Goal: Task Accomplishment & Management: Manage account settings

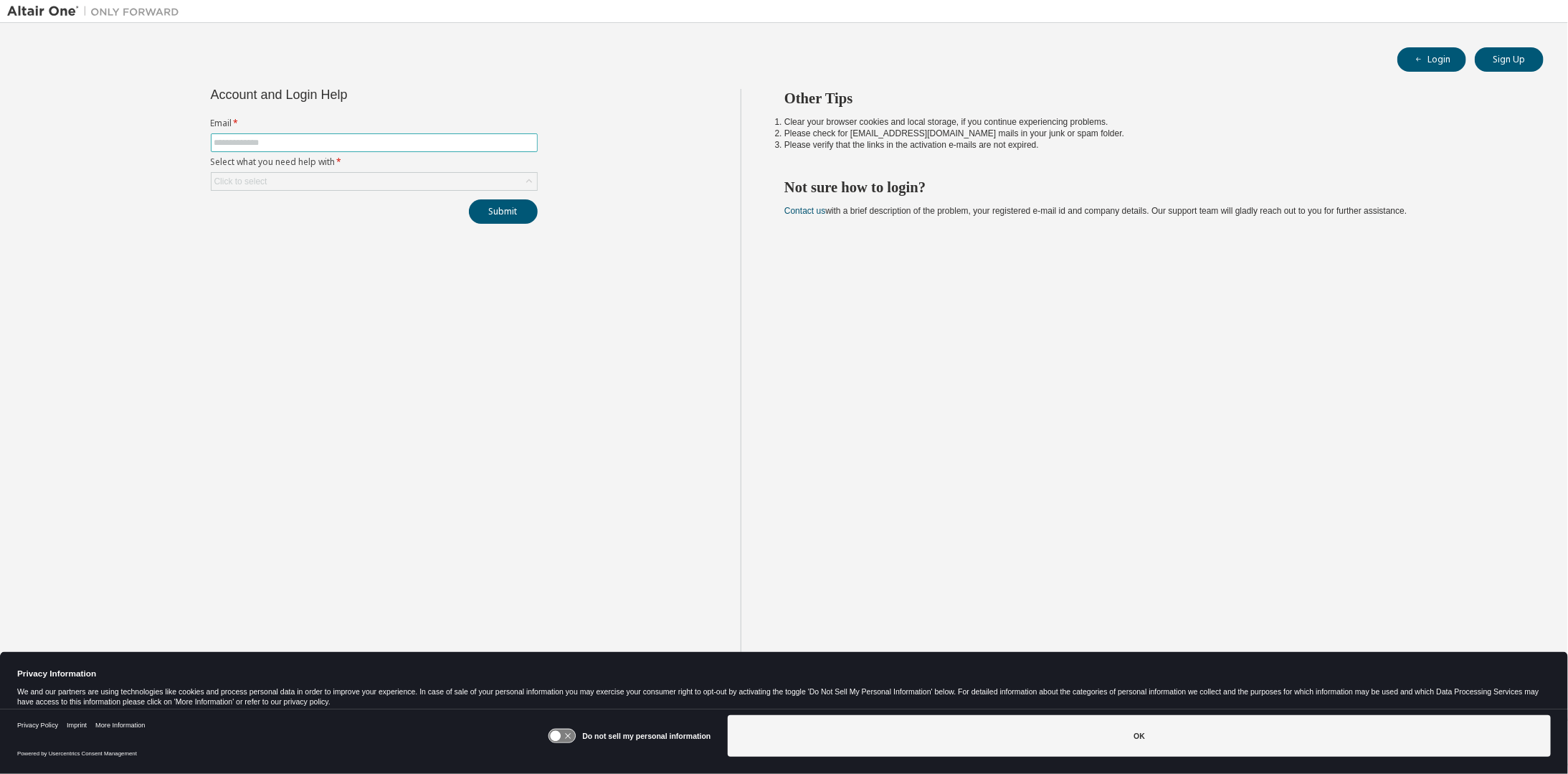
click at [301, 150] on span at bounding box center [374, 142] width 327 height 19
click at [303, 148] on span at bounding box center [374, 142] width 327 height 19
click at [311, 137] on input "text" at bounding box center [374, 142] width 320 height 12
type input "**********"
click at [371, 186] on div "Click to select" at bounding box center [375, 181] width 326 height 17
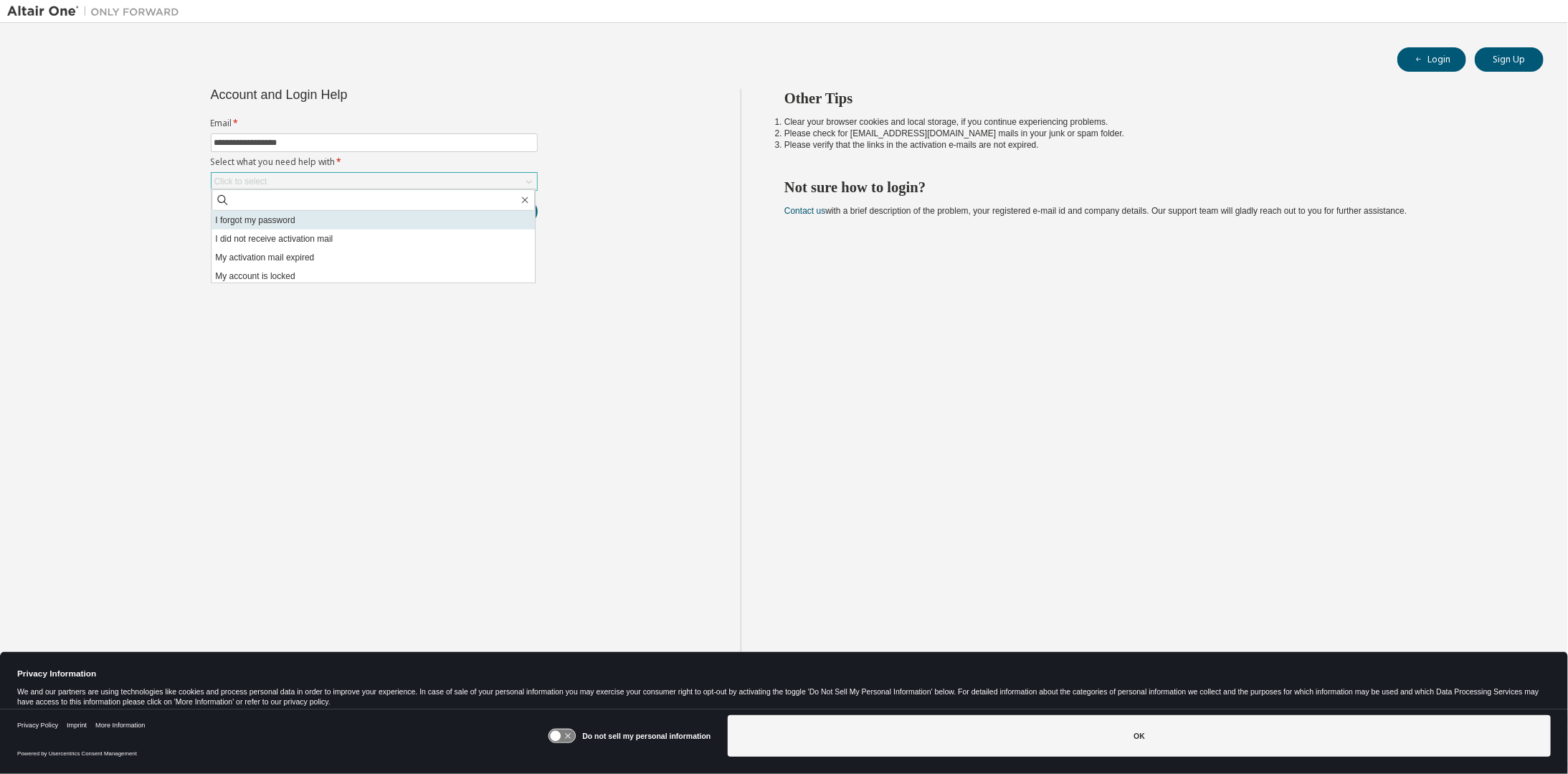
click at [315, 219] on li "I forgot my password" at bounding box center [373, 220] width 323 height 19
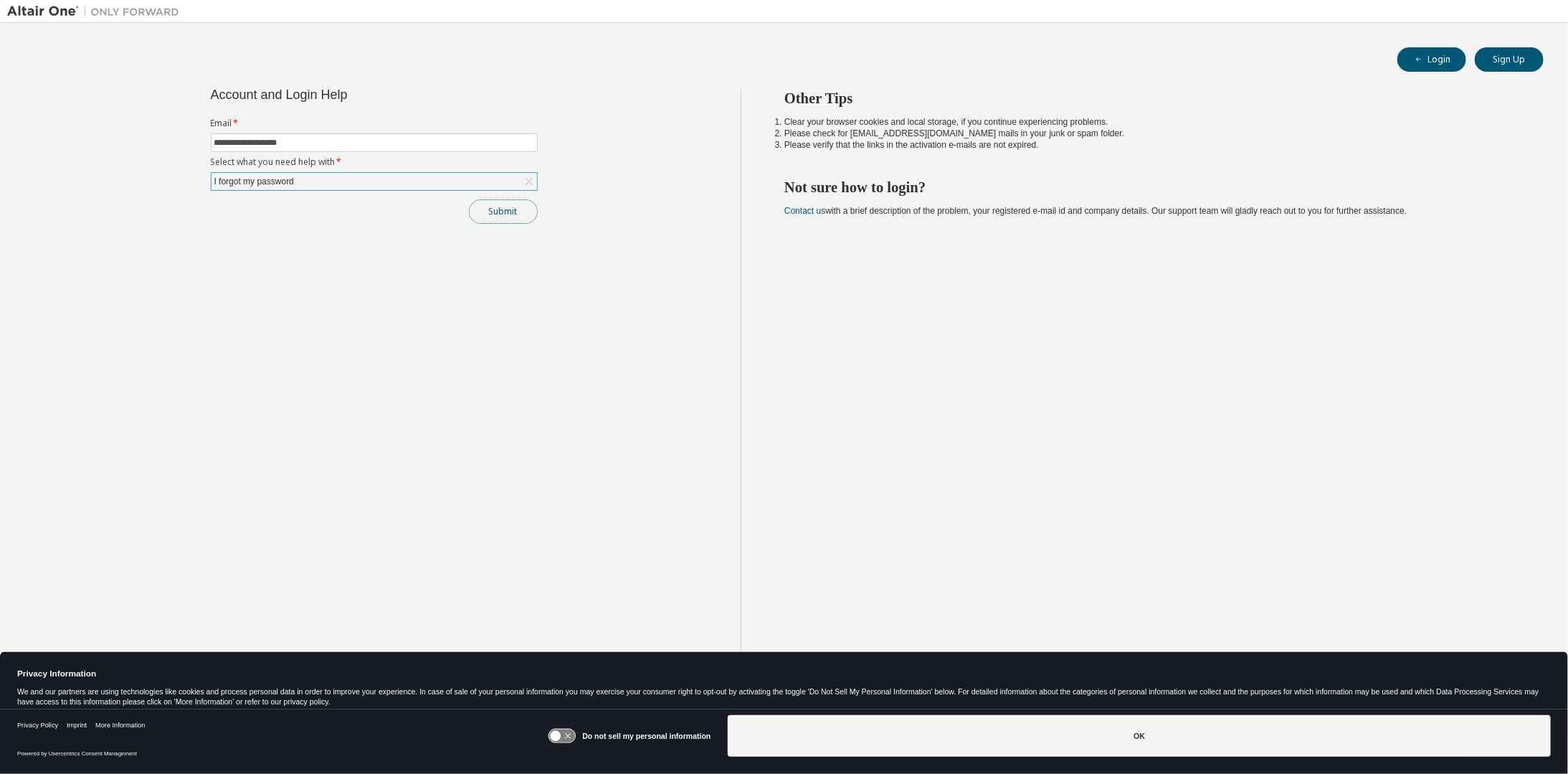
click at [530, 215] on button "Submit" at bounding box center [503, 211] width 69 height 24
click at [515, 218] on button "Submit" at bounding box center [503, 211] width 69 height 24
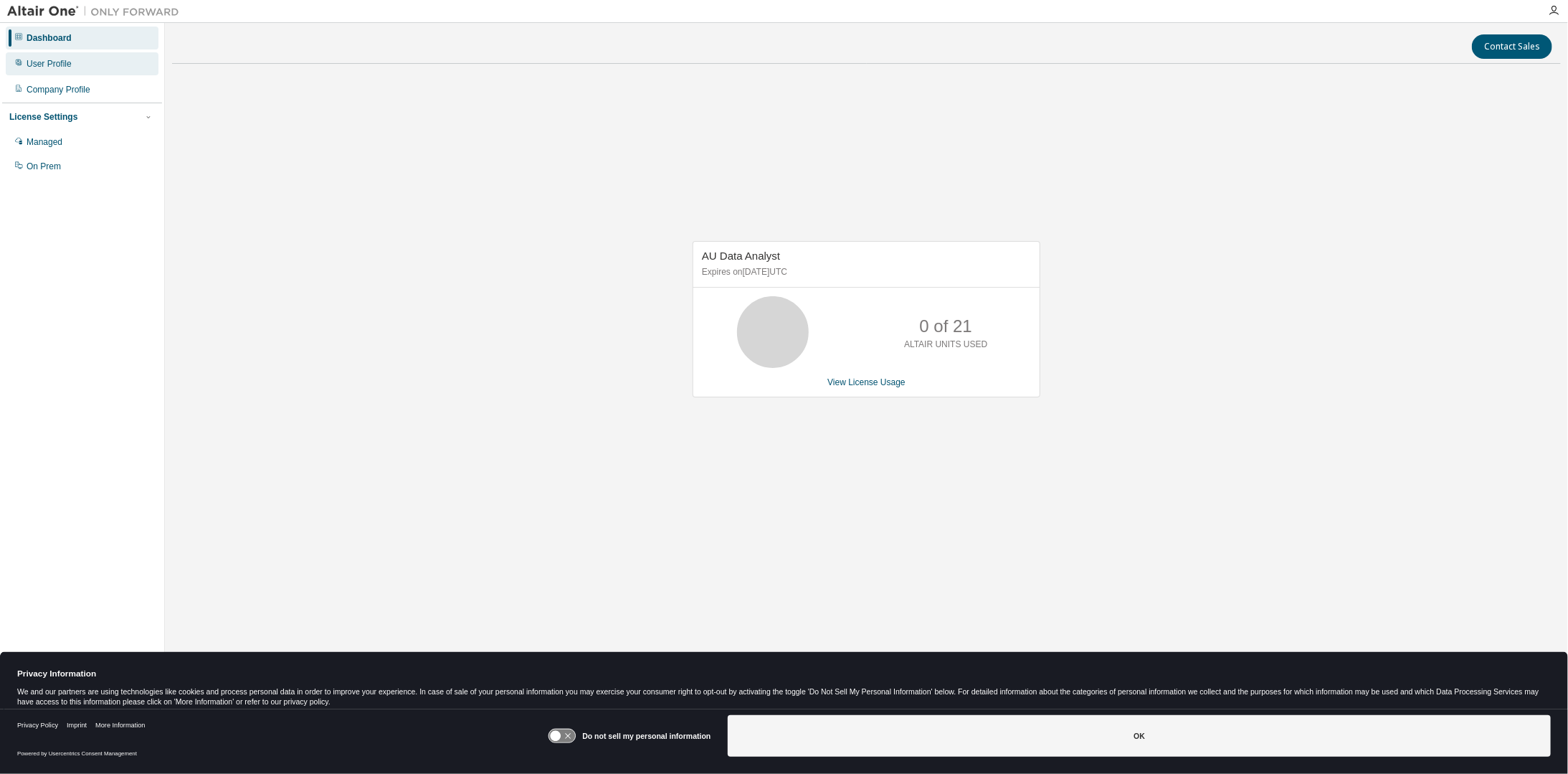
click at [58, 64] on div "User Profile" at bounding box center [49, 63] width 45 height 12
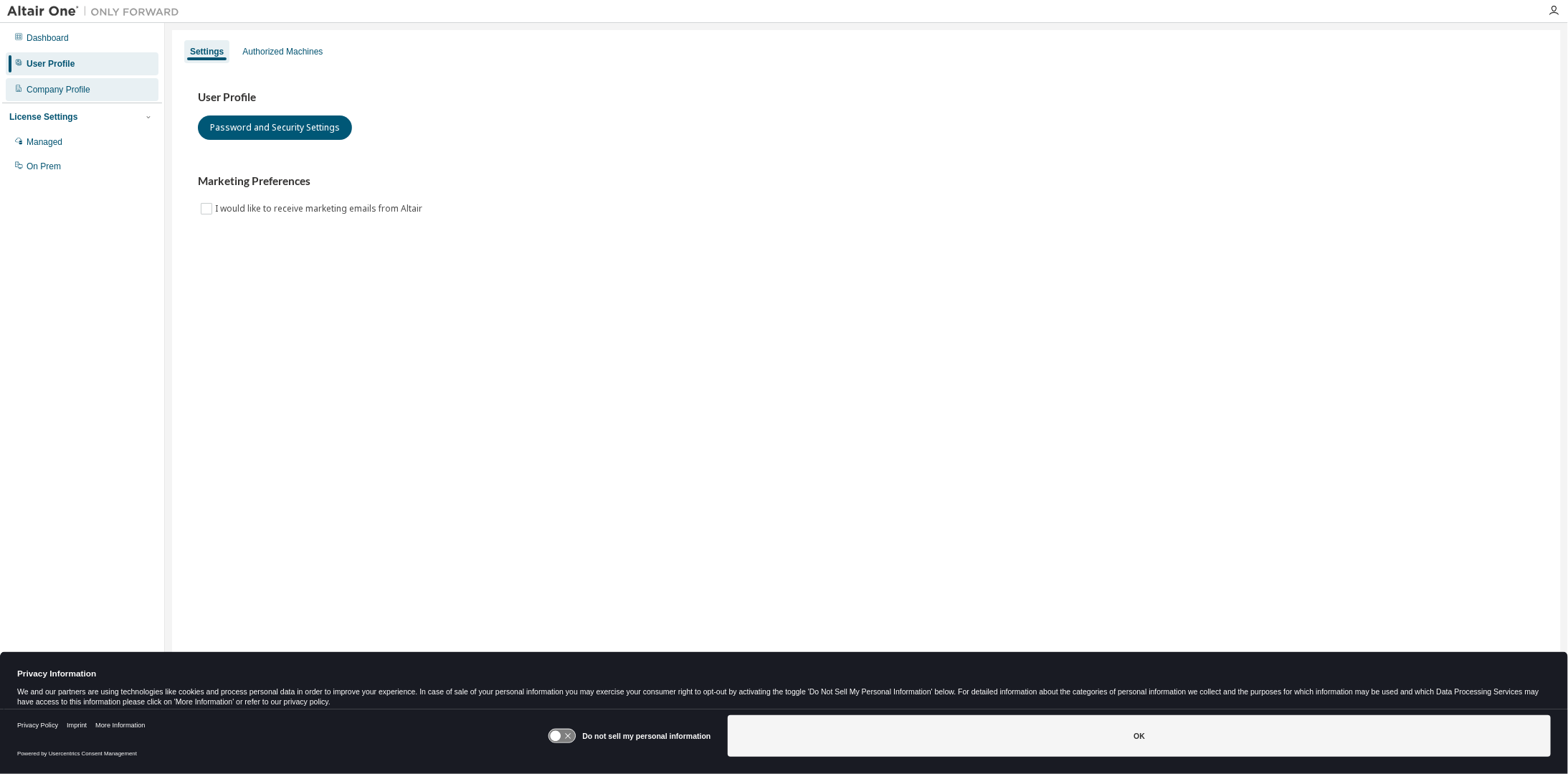
click at [61, 93] on div "Company Profile" at bounding box center [58, 90] width 63 height 12
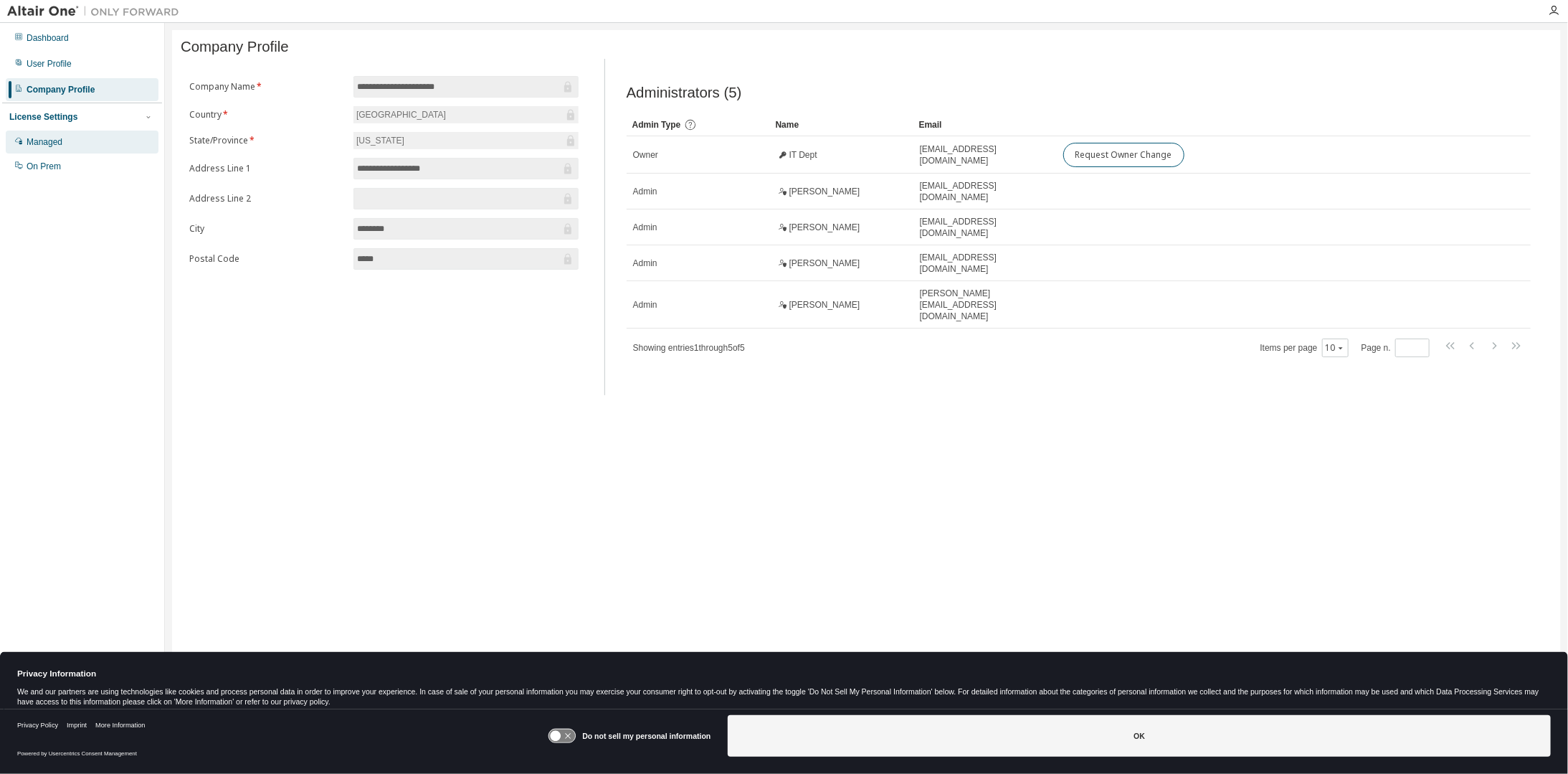
click at [61, 147] on div "Managed" at bounding box center [44, 141] width 36 height 12
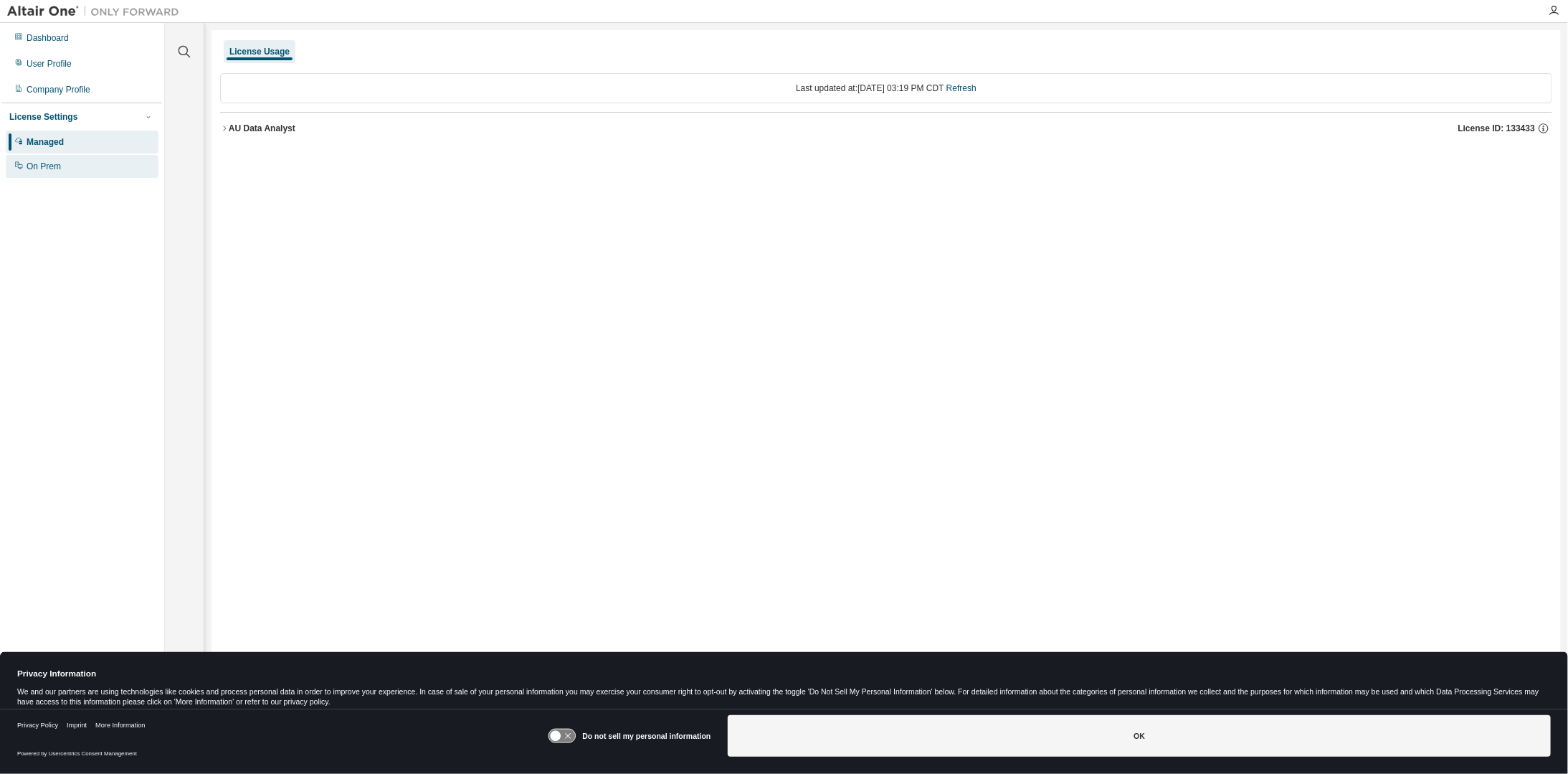
click at [57, 174] on div "On Prem" at bounding box center [81, 166] width 153 height 23
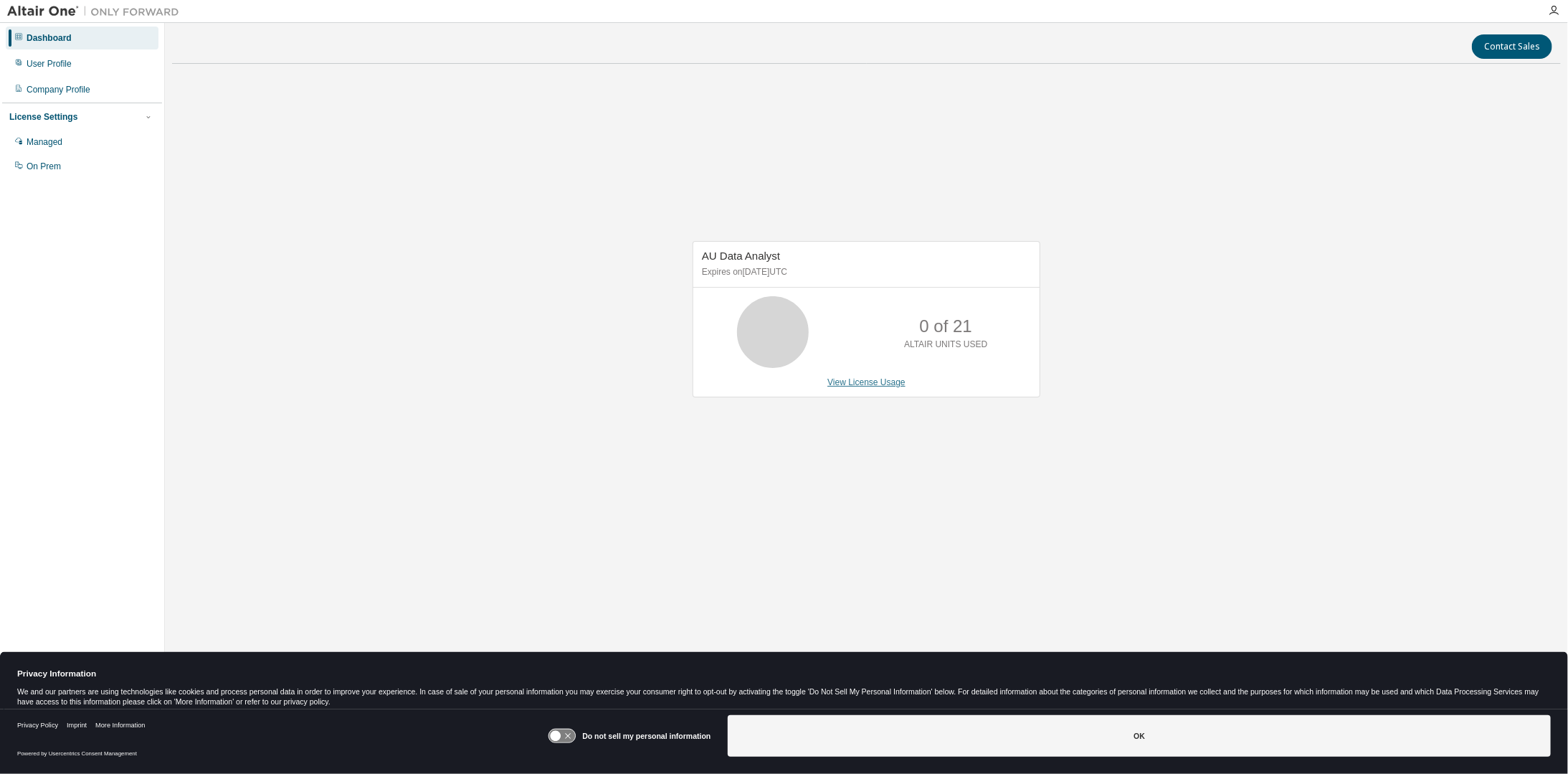
click at [888, 379] on link "View License Usage" at bounding box center [866, 382] width 78 height 10
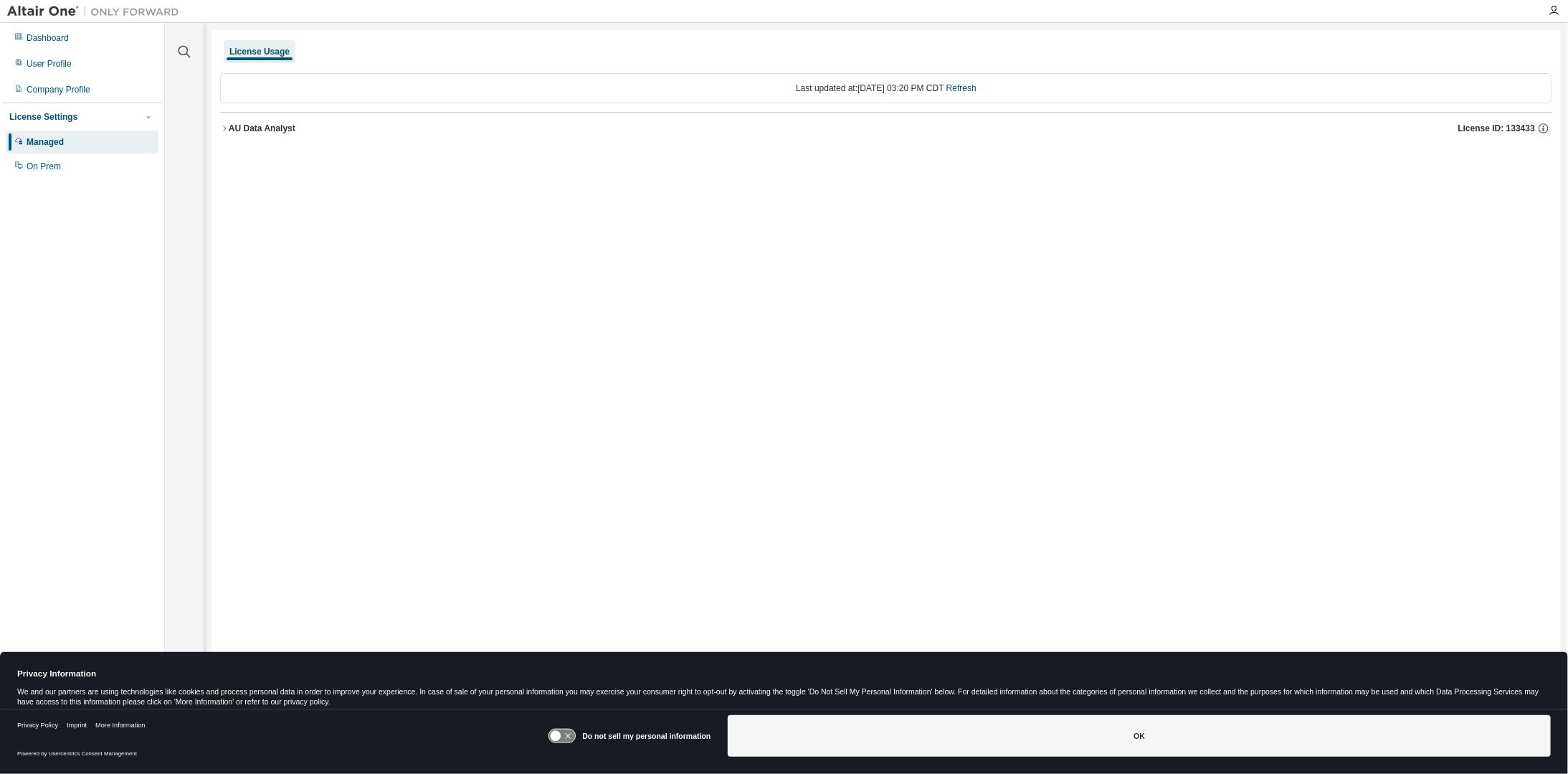
click at [239, 129] on div "AU Data Analyst" at bounding box center [263, 128] width 67 height 12
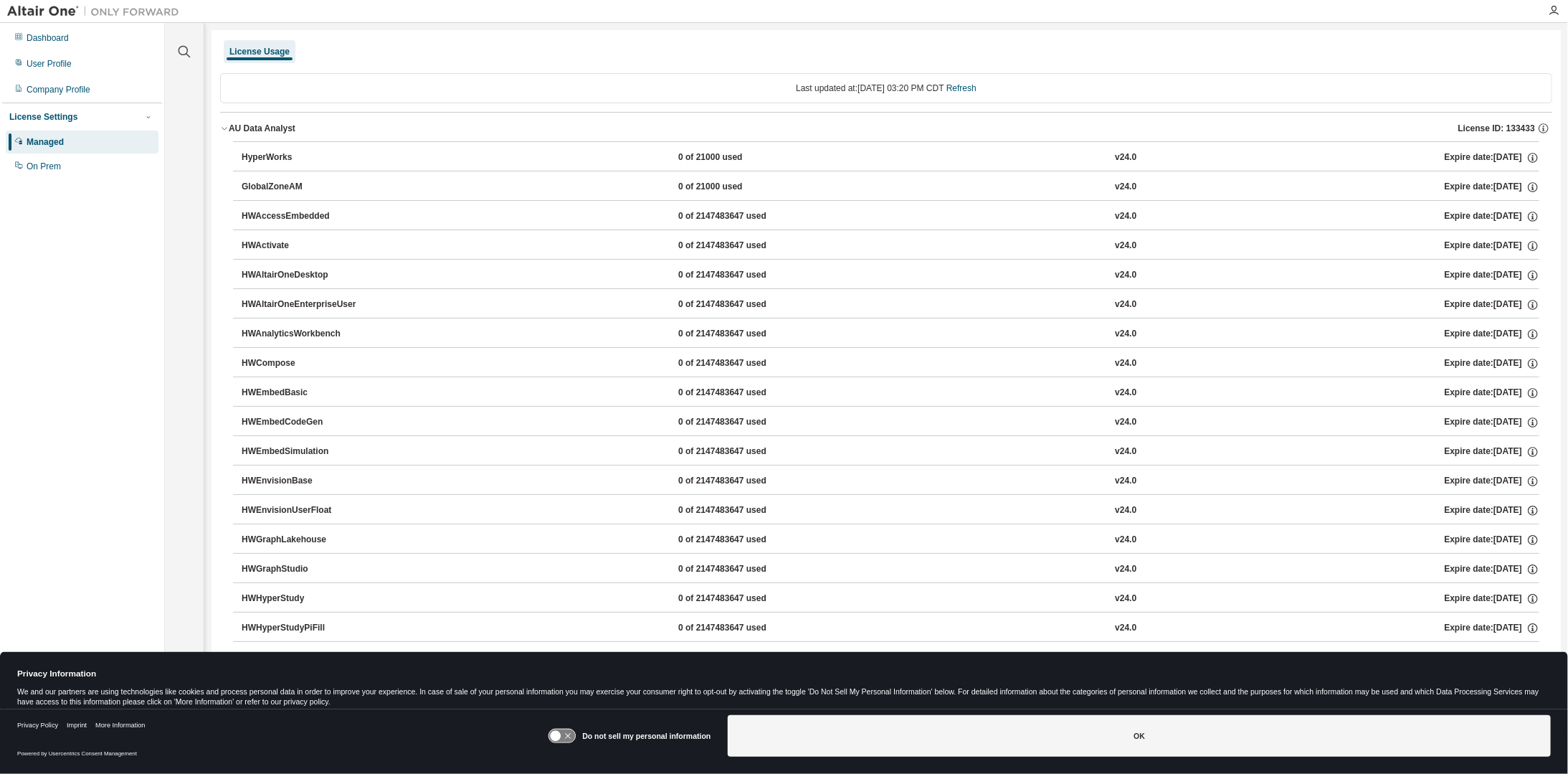
click at [239, 129] on div "AU Data Analyst" at bounding box center [263, 128] width 67 height 12
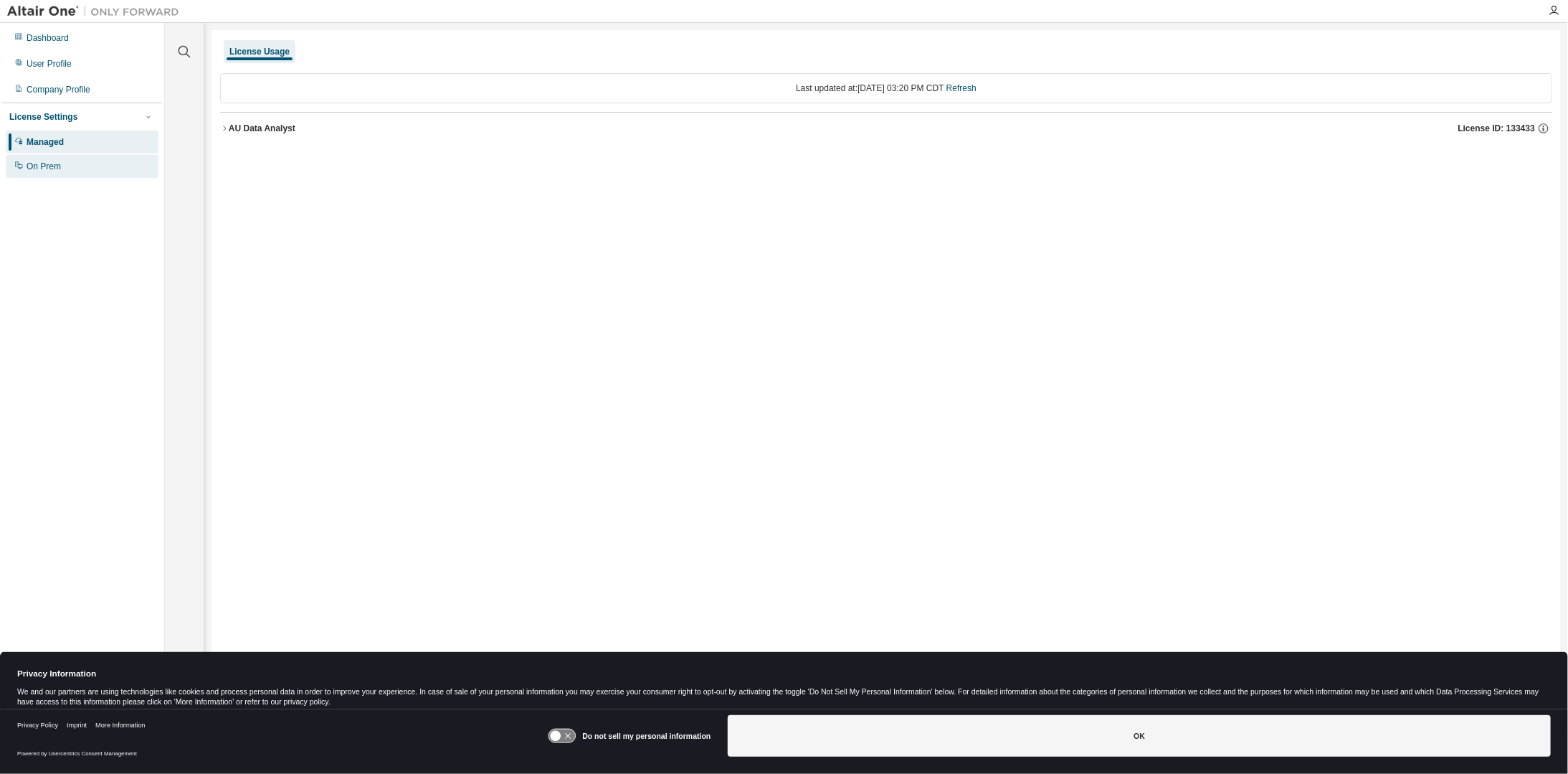
click at [52, 166] on div "On Prem" at bounding box center [43, 166] width 34 height 12
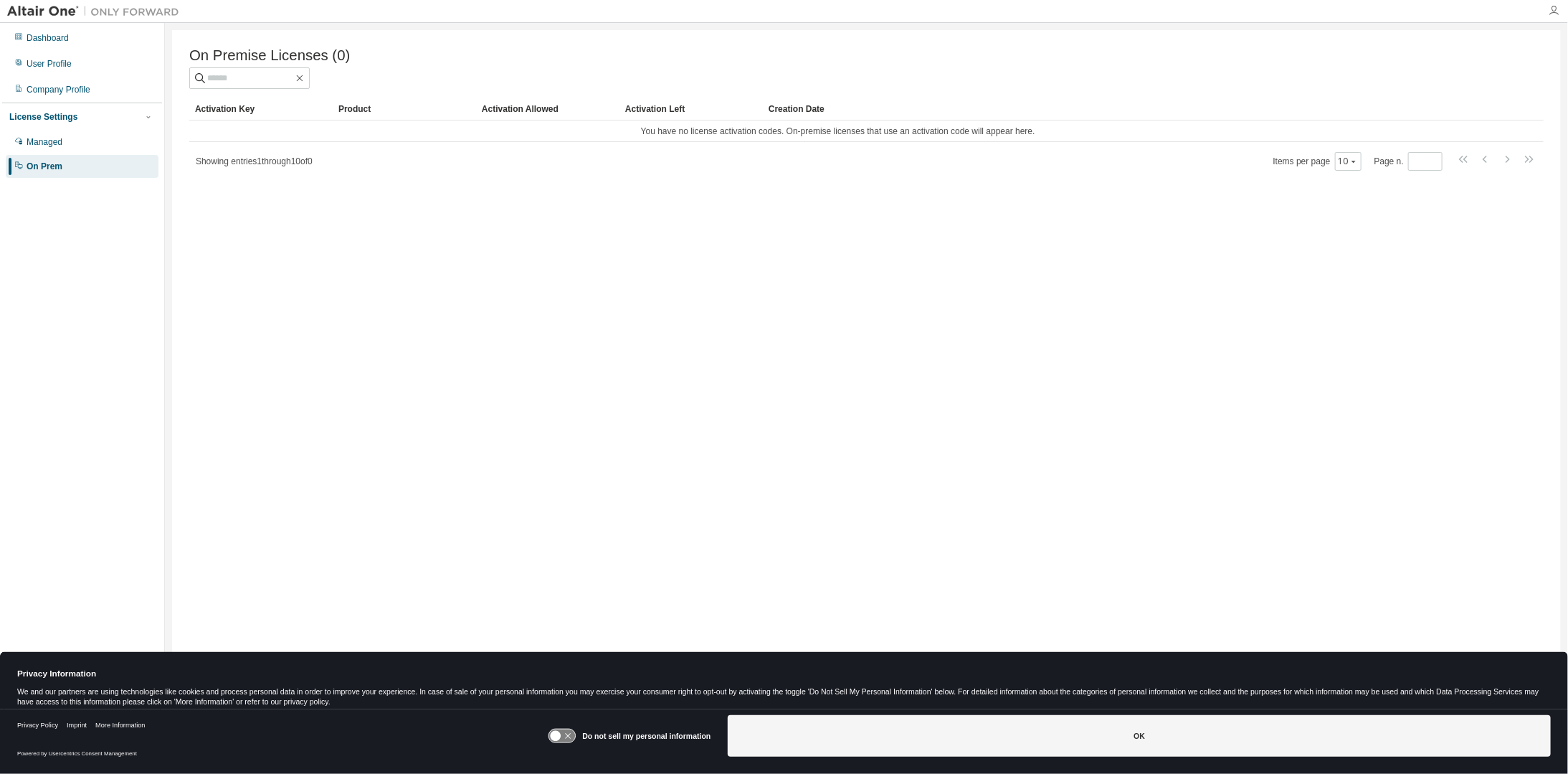
click at [1557, 15] on icon "button" at bounding box center [1554, 11] width 12 height 12
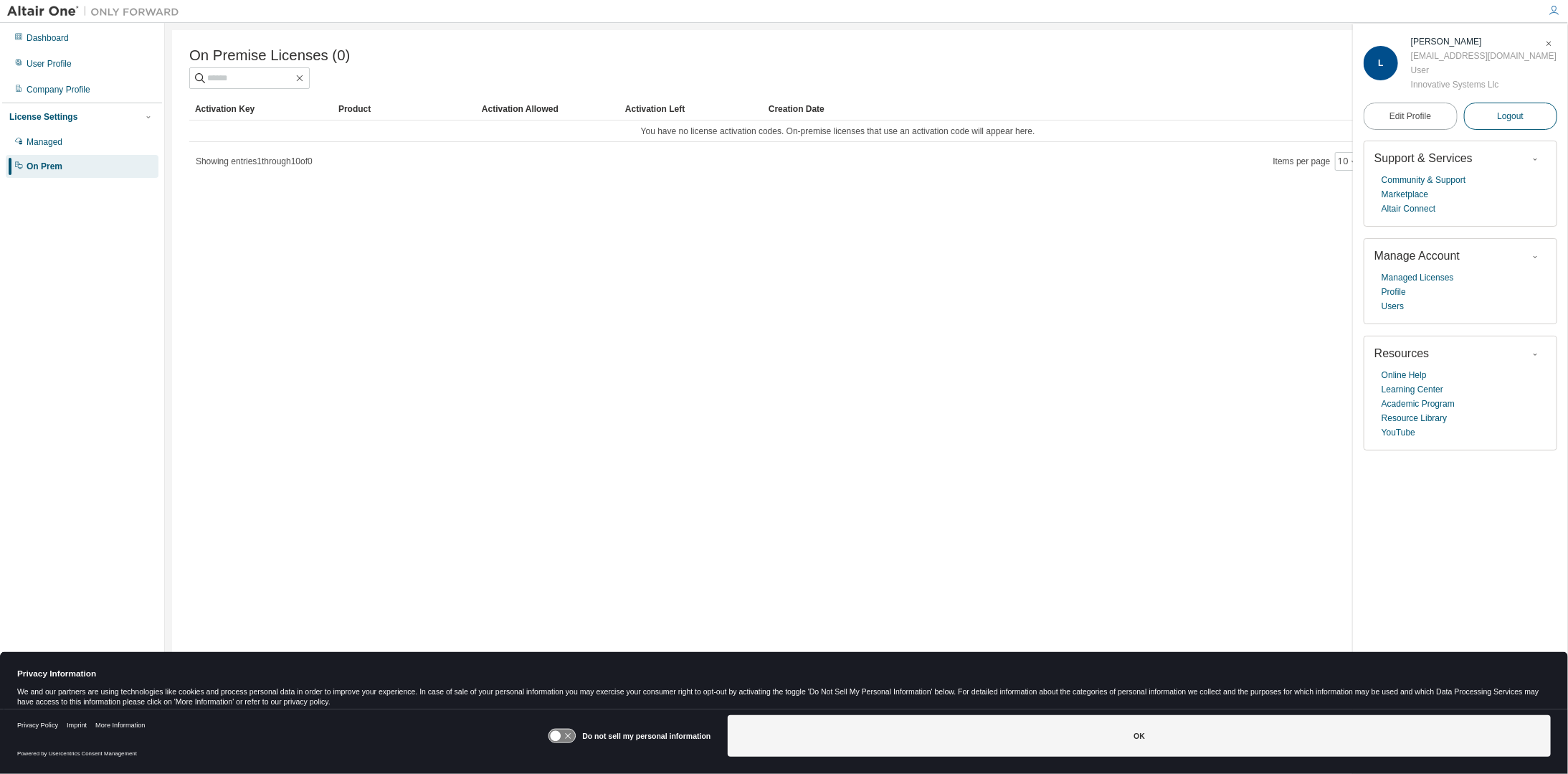
click at [1534, 113] on button "Logout" at bounding box center [1511, 116] width 94 height 27
